Goal: Information Seeking & Learning: Find specific page/section

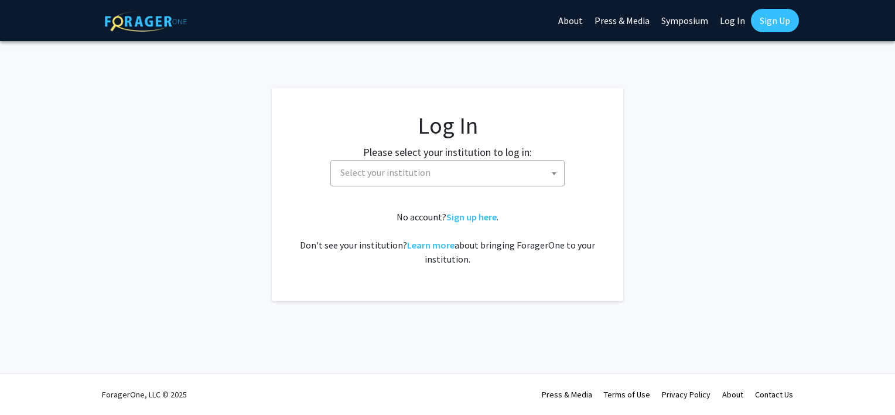
select select
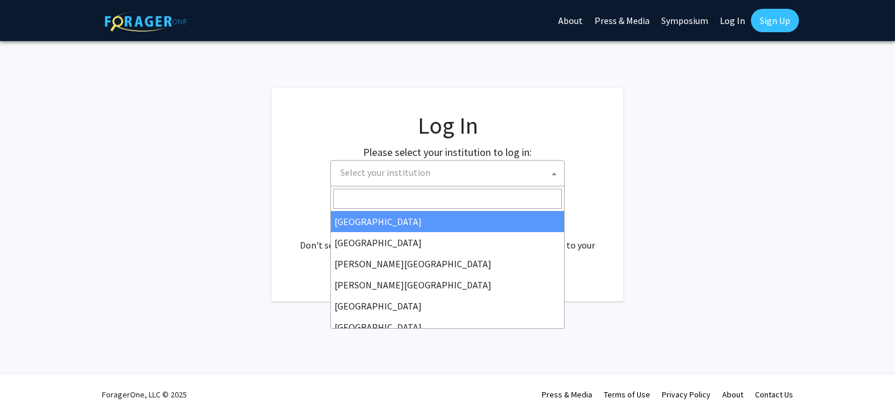
click at [459, 173] on span "Select your institution" at bounding box center [450, 173] width 229 height 24
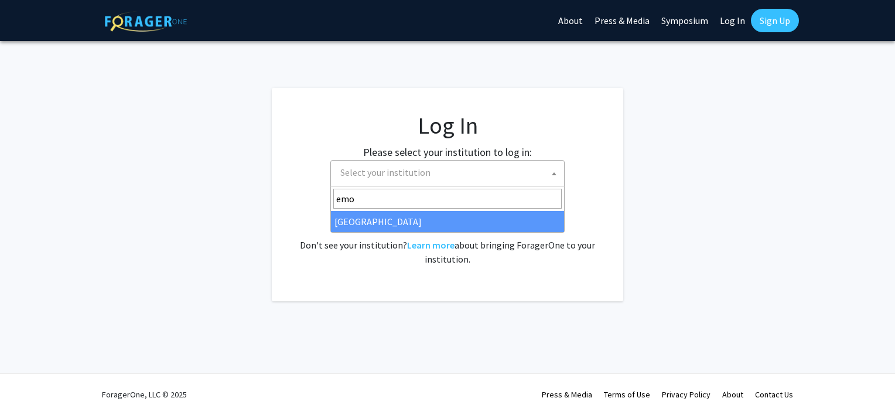
type input "emo"
select select "12"
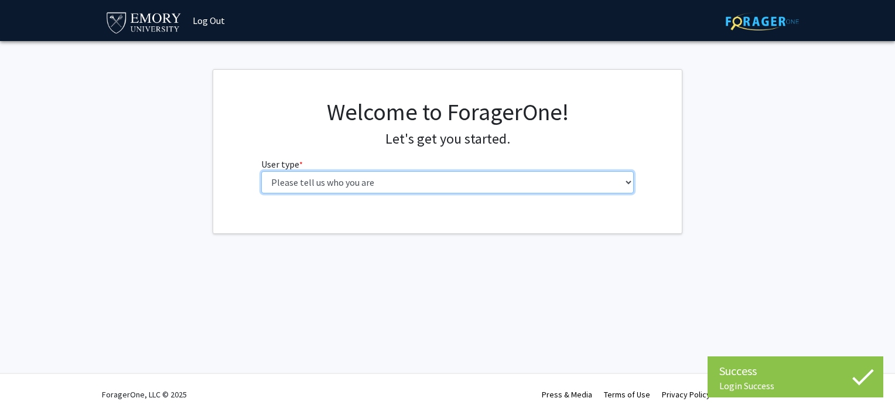
click at [310, 182] on select "Please tell us who you are Undergraduate Student Master's Student Doctoral Cand…" at bounding box center [447, 182] width 373 height 22
select select "1: undergrad"
click at [261, 171] on select "Please tell us who you are Undergraduate Student Master's Student Doctoral Cand…" at bounding box center [447, 182] width 373 height 22
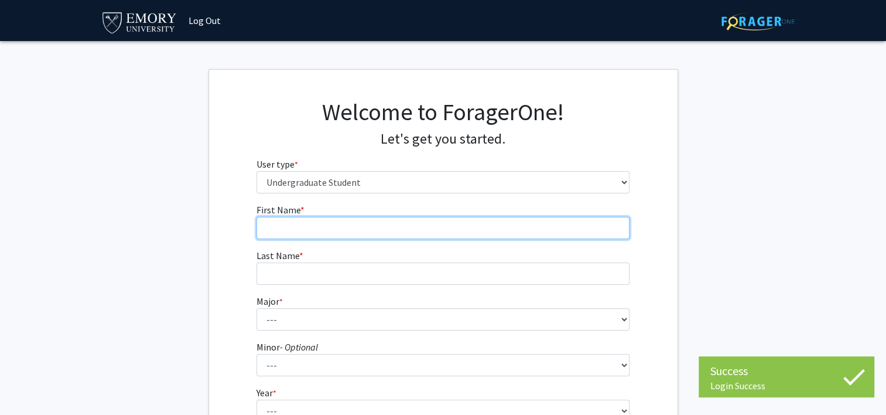
click at [347, 238] on input "First Name * required" at bounding box center [443, 228] width 373 height 22
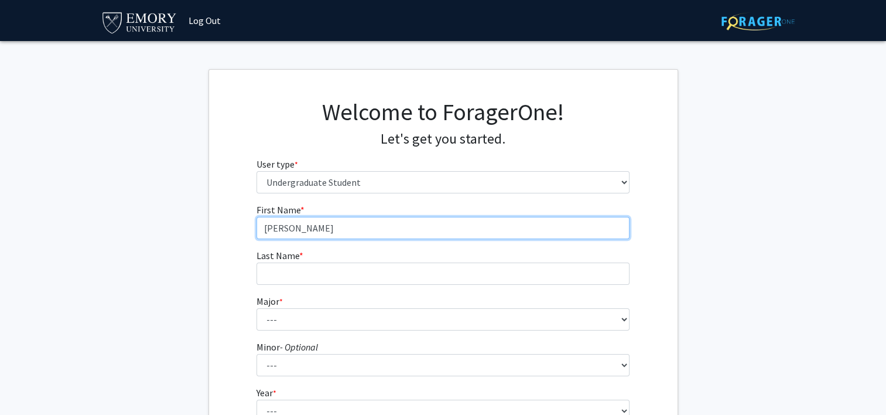
type input "Jacqueline"
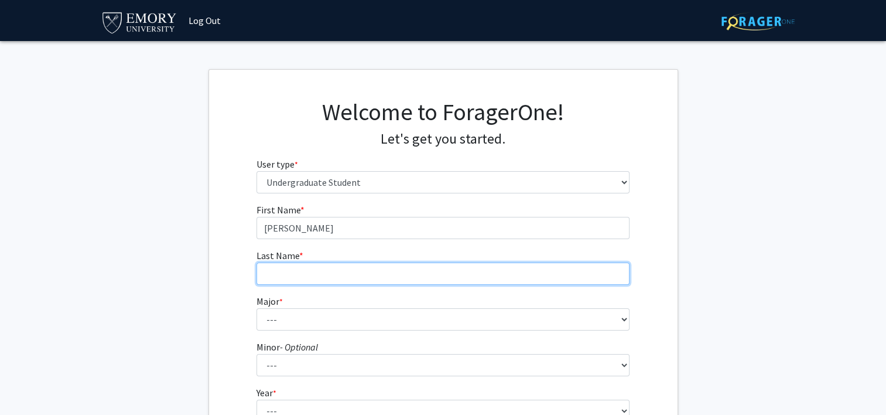
click at [291, 277] on input "Last Name * required" at bounding box center [443, 273] width 373 height 22
type input "Han"
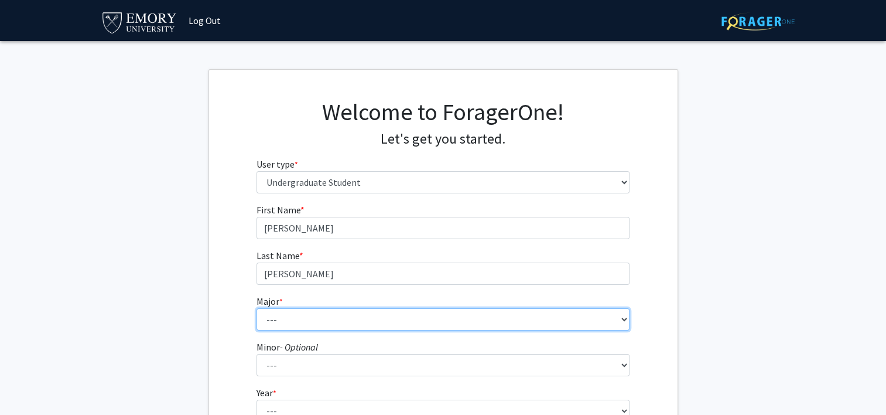
click at [287, 316] on select "--- Accounting African American Studies African Studies American Studies Analyt…" at bounding box center [443, 319] width 373 height 22
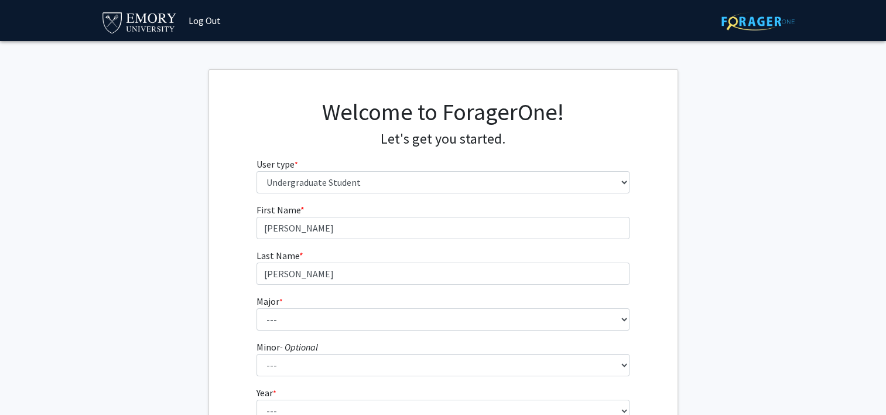
click at [226, 369] on div "First Name * required Jacqueline Last Name * required Han Major * required --- …" at bounding box center [443, 350] width 469 height 294
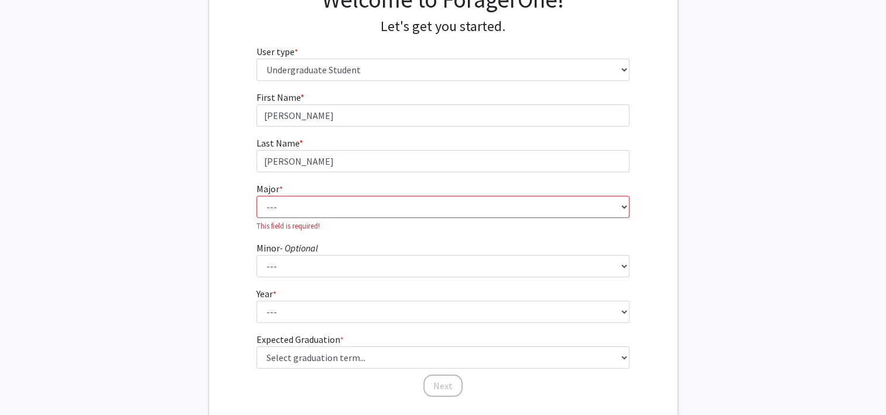
scroll to position [114, 0]
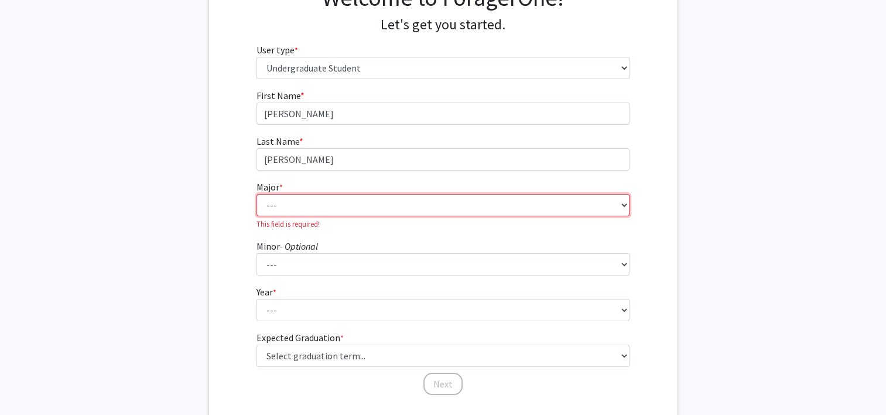
click at [572, 206] on select "--- Accounting African American Studies African Studies American Studies Analyt…" at bounding box center [443, 205] width 373 height 22
click at [257, 194] on select "--- Accounting African American Studies African Studies American Studies Analyt…" at bounding box center [443, 205] width 373 height 22
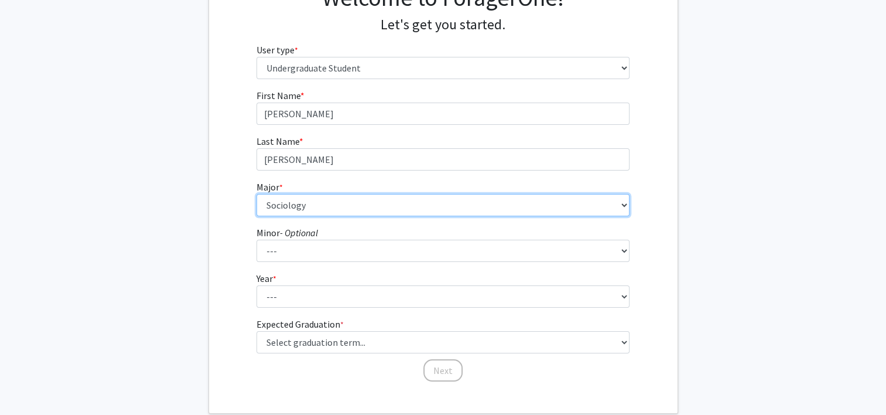
click at [502, 204] on select "--- Accounting African American Studies African Studies American Studies Analyt…" at bounding box center [443, 205] width 373 height 22
click at [257, 194] on select "--- Accounting African American Studies African Studies American Studies Analyt…" at bounding box center [443, 205] width 373 height 22
click at [439, 210] on select "--- Accounting African American Studies African Studies American Studies Analyt…" at bounding box center [443, 205] width 373 height 22
select select "75: 1035"
click at [257, 194] on select "--- Accounting African American Studies African Studies American Studies Analyt…" at bounding box center [443, 205] width 373 height 22
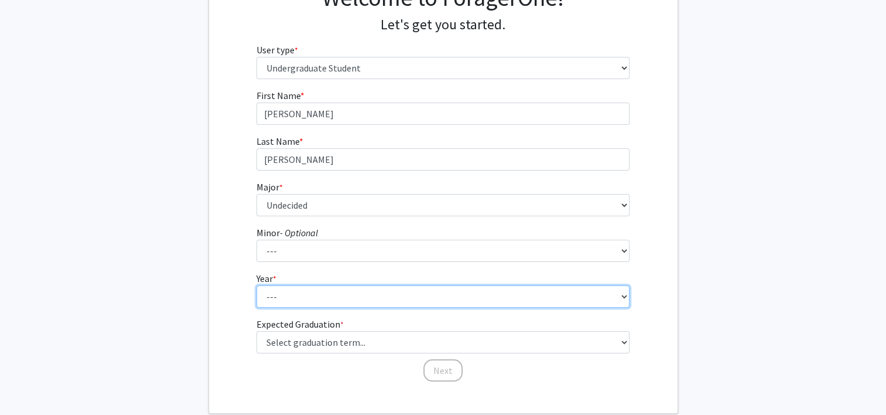
click at [423, 300] on select "--- First-year Sophomore Junior Senior Postbaccalaureate Certificate" at bounding box center [443, 296] width 373 height 22
click at [257, 285] on select "--- First-year Sophomore Junior Senior Postbaccalaureate Certificate" at bounding box center [443, 296] width 373 height 22
click at [415, 295] on select "--- First-year Sophomore Junior Senior Postbaccalaureate Certificate" at bounding box center [443, 296] width 373 height 22
select select "2: sophomore"
click at [257, 285] on select "--- First-year Sophomore Junior Senior Postbaccalaureate Certificate" at bounding box center [443, 296] width 373 height 22
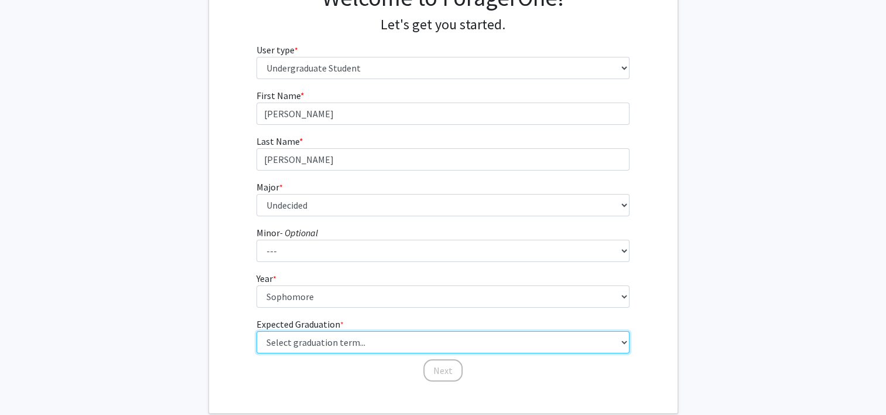
click at [388, 343] on select "Select graduation term... Spring 2025 Summer 2025 Fall 2025 Winter 2025 Spring …" at bounding box center [443, 342] width 373 height 22
select select "13: spring_2028"
click at [257, 331] on select "Select graduation term... Spring 2025 Summer 2025 Fall 2025 Winter 2025 Spring …" at bounding box center [443, 342] width 373 height 22
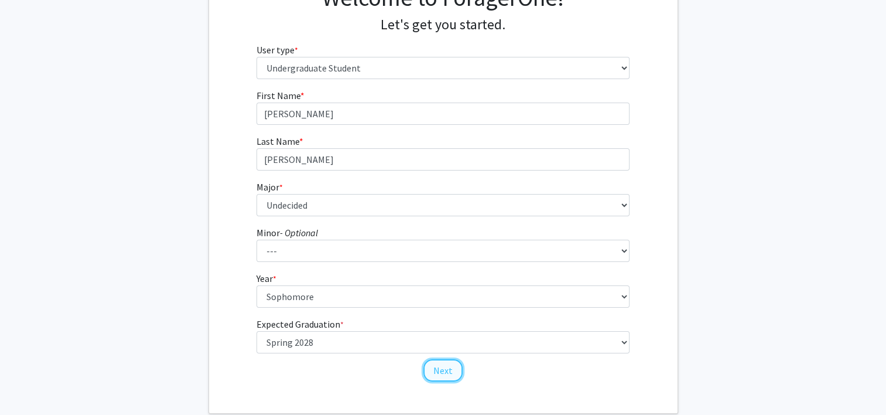
click at [448, 375] on button "Next" at bounding box center [443, 370] width 39 height 22
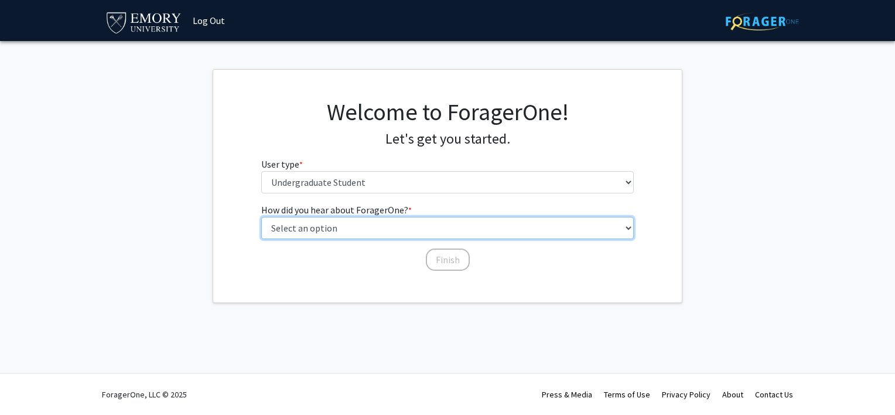
click at [356, 231] on select "Select an option Peer/student recommendation Faculty/staff recommendation Unive…" at bounding box center [447, 228] width 373 height 22
select select "3: university_website"
click at [261, 217] on select "Select an option Peer/student recommendation Faculty/staff recommendation Unive…" at bounding box center [447, 228] width 373 height 22
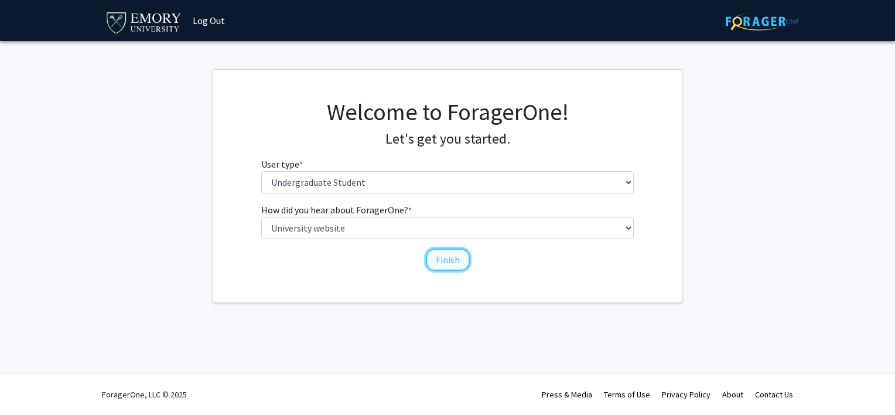
click at [450, 255] on button "Finish" at bounding box center [448, 259] width 44 height 22
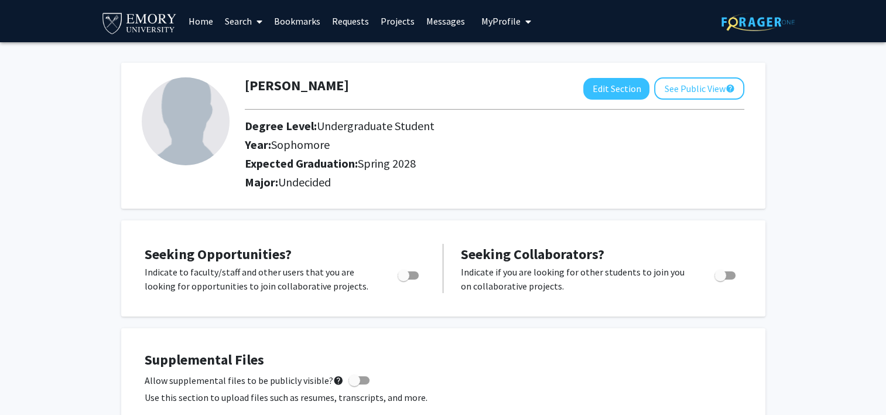
click at [216, 23] on link "Home" at bounding box center [201, 21] width 36 height 41
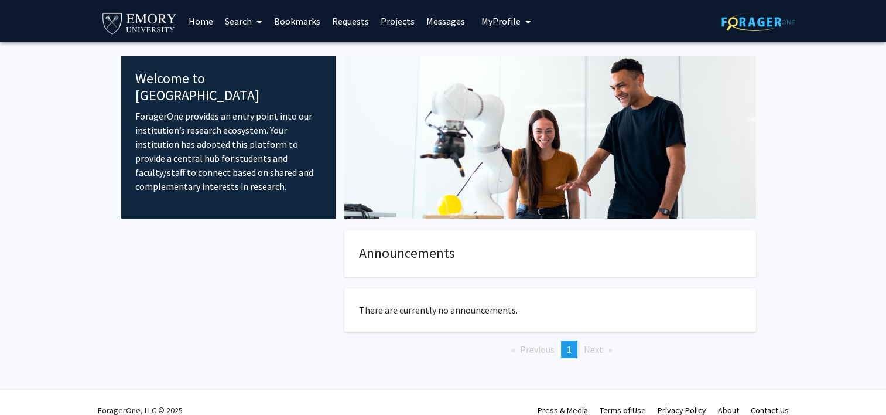
click at [236, 21] on link "Search" at bounding box center [243, 21] width 49 height 41
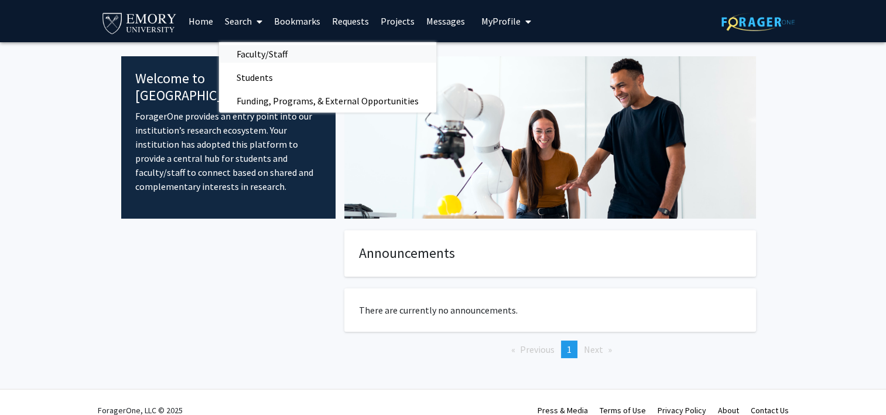
click at [259, 50] on span "Faculty/Staff" at bounding box center [262, 53] width 86 height 23
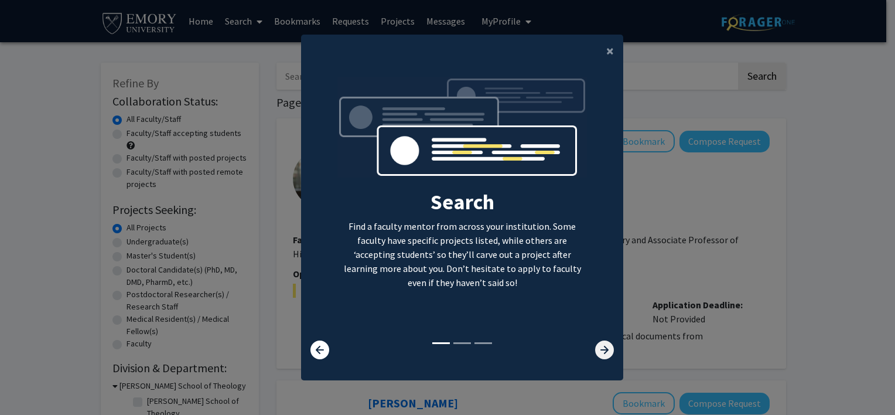
click at [606, 357] on icon at bounding box center [604, 349] width 19 height 19
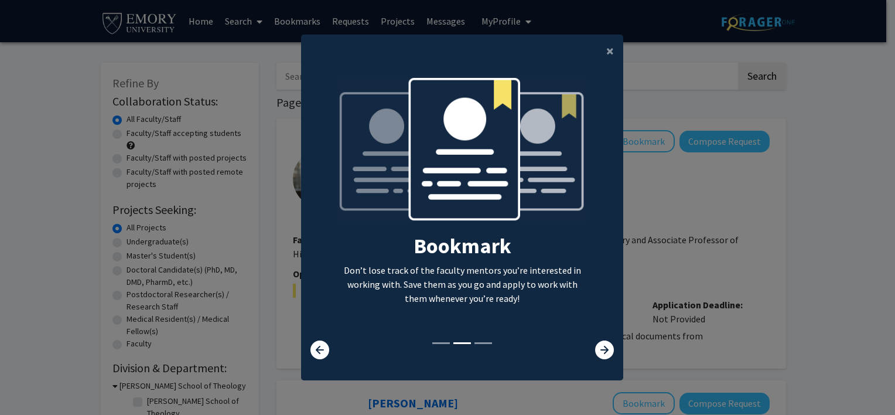
click at [606, 363] on div "Search Find a faculty mentor from across your institution. Some faculty have sp…" at bounding box center [462, 217] width 322 height 301
click at [591, 363] on div "Search Find a faculty mentor from across your institution. Some faculty have sp…" at bounding box center [462, 217] width 322 height 301
click at [600, 350] on icon at bounding box center [604, 349] width 19 height 19
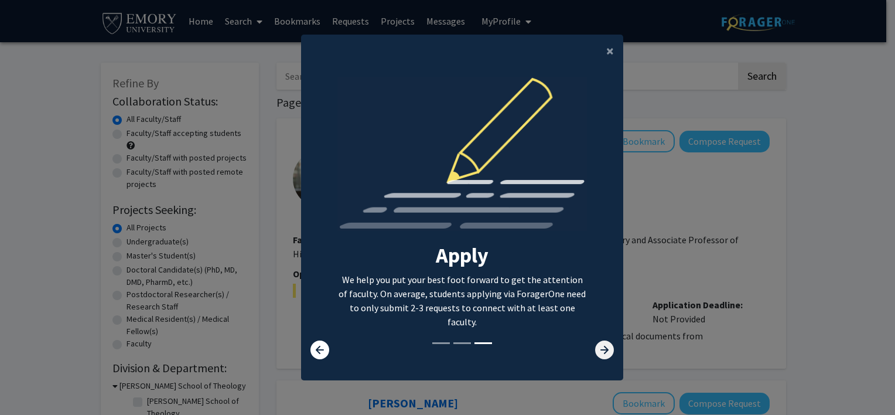
click at [600, 350] on icon at bounding box center [604, 349] width 19 height 19
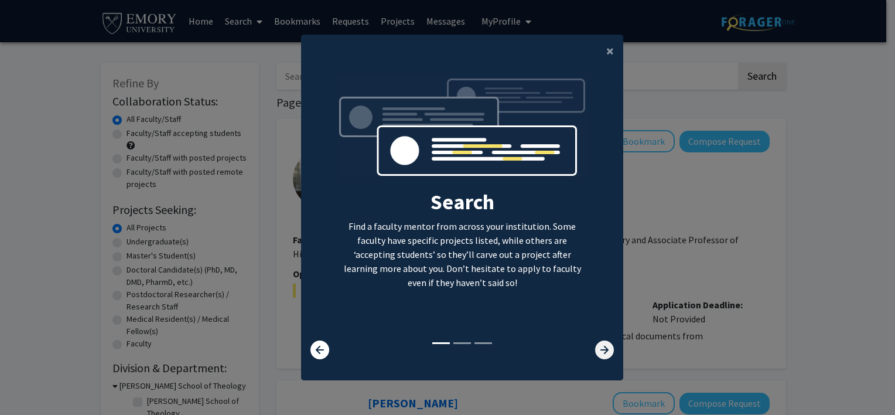
click at [600, 350] on icon at bounding box center [604, 349] width 19 height 19
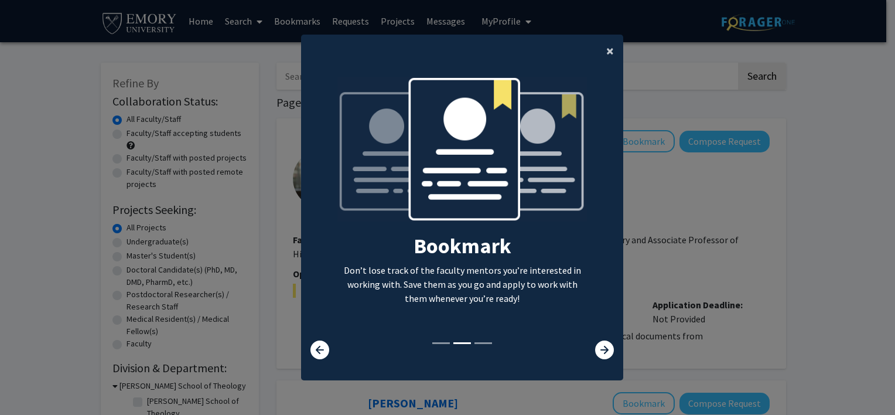
click at [606, 47] on span "×" at bounding box center [610, 51] width 8 height 18
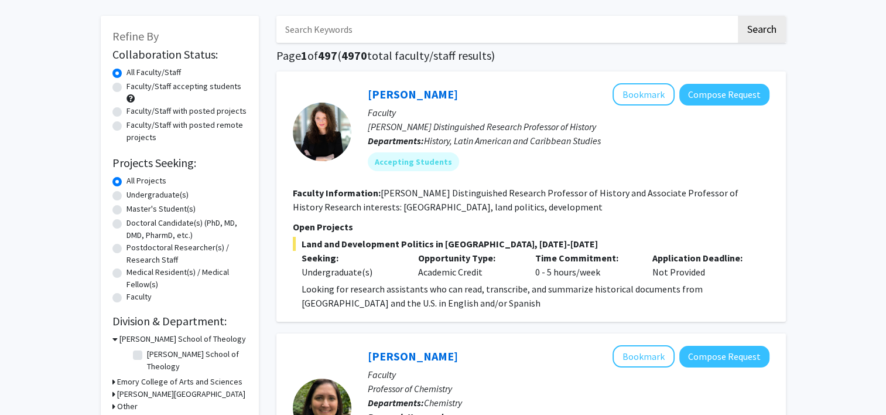
scroll to position [70, 0]
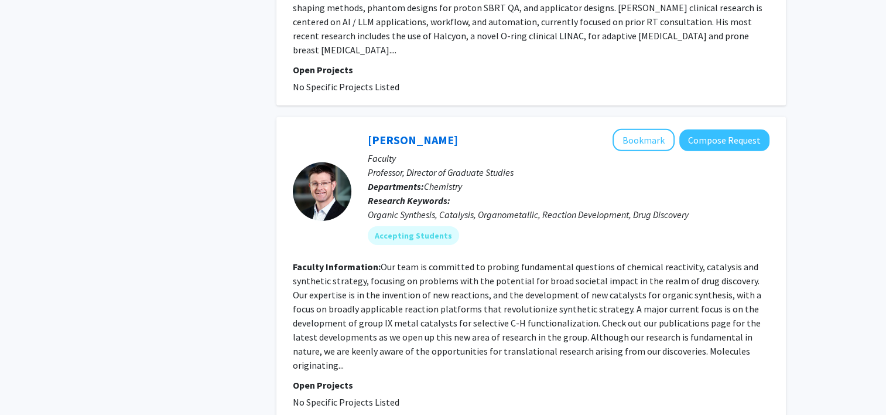
scroll to position [3679, 0]
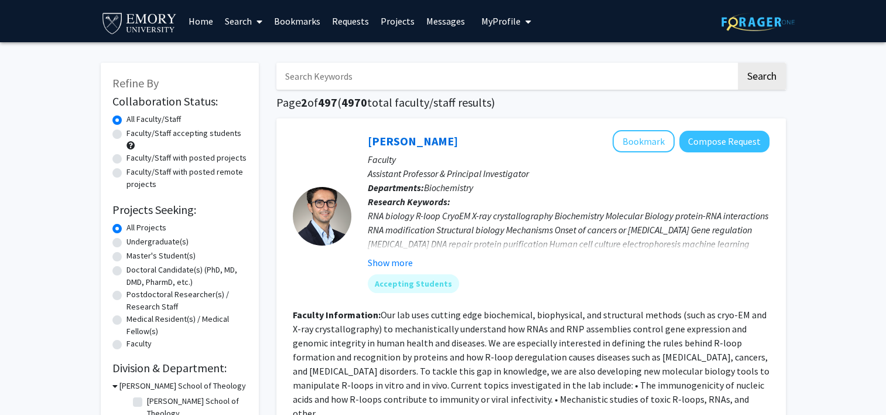
click at [127, 240] on label "Undergraduate(s)" at bounding box center [158, 242] width 62 height 12
click at [127, 240] on input "Undergraduate(s)" at bounding box center [131, 240] width 8 height 8
radio input "true"
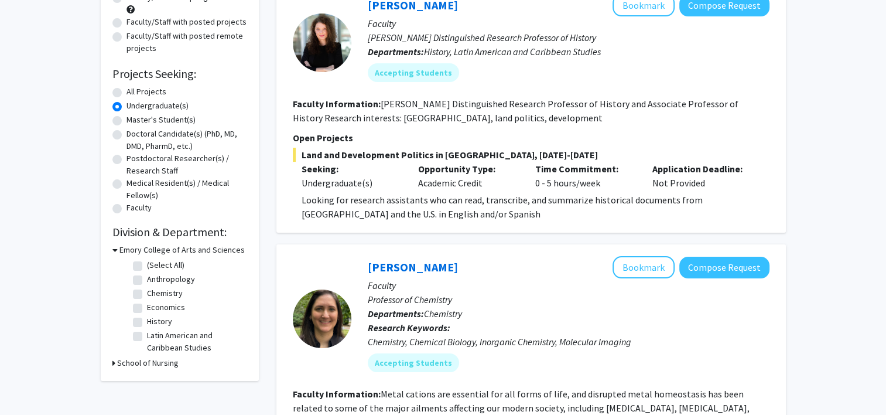
scroll to position [141, 0]
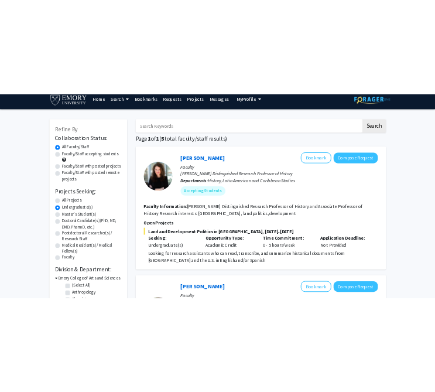
scroll to position [0, 0]
